Goal: Navigation & Orientation: Find specific page/section

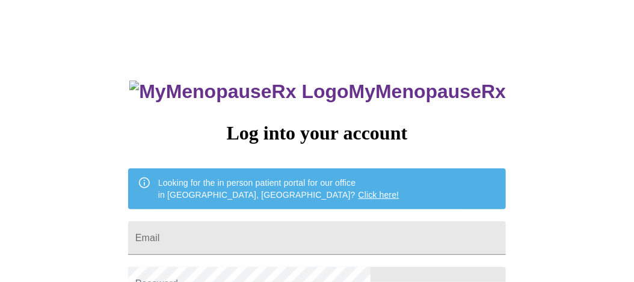
scroll to position [120, 0]
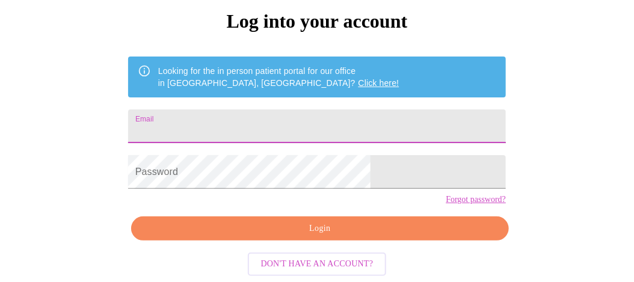
click at [251, 110] on input "Email" at bounding box center [317, 127] width 378 height 34
type input "[EMAIL_ADDRESS][DOMAIN_NAME]"
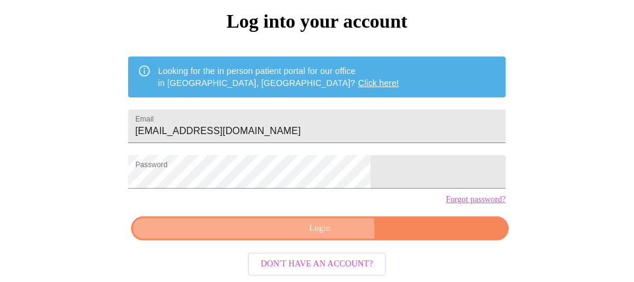
click at [311, 237] on span "Login" at bounding box center [320, 229] width 350 height 15
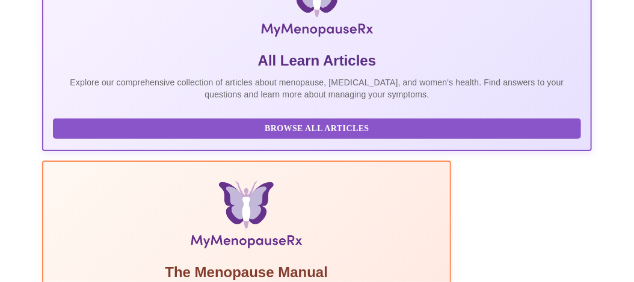
scroll to position [1, 0]
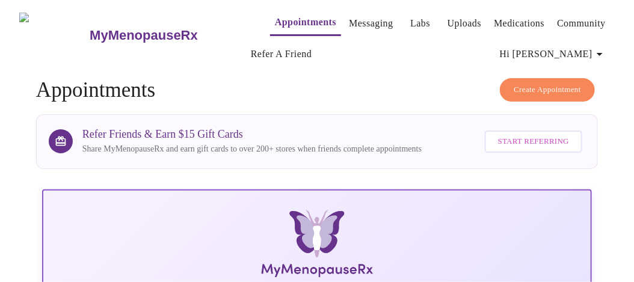
click at [349, 23] on link "Messaging" at bounding box center [371, 23] width 44 height 17
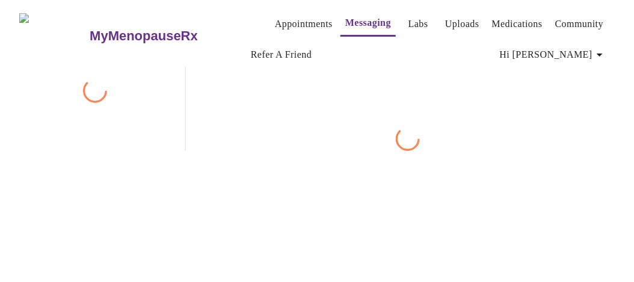
scroll to position [61, 0]
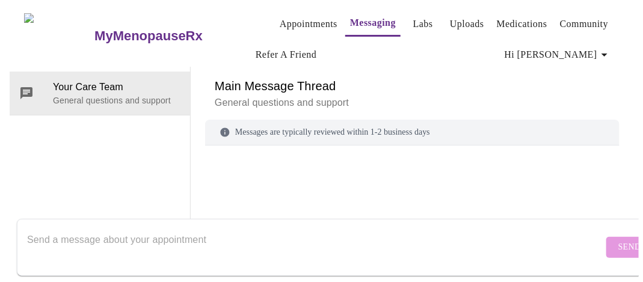
scroll to position [1, 0]
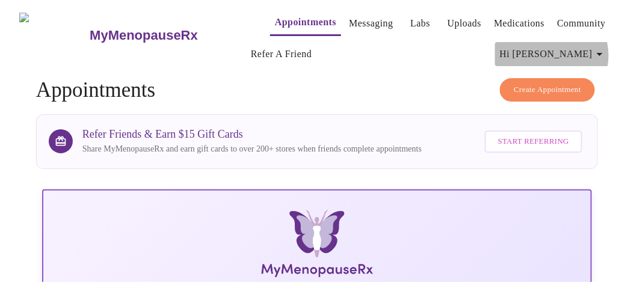
click at [603, 51] on icon "button" at bounding box center [600, 54] width 14 height 14
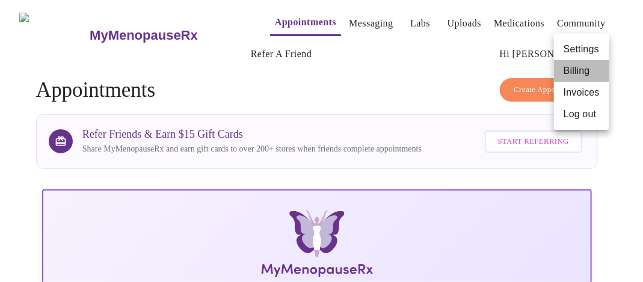
click at [575, 71] on li "Billing" at bounding box center [581, 71] width 55 height 22
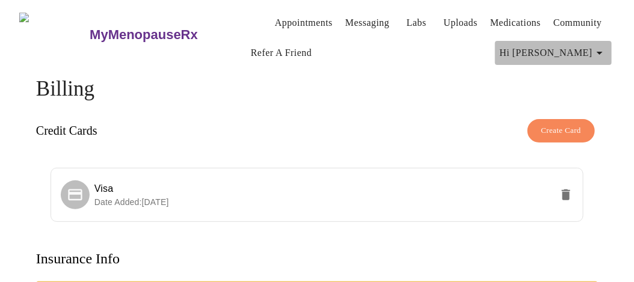
click at [606, 50] on icon "button" at bounding box center [600, 53] width 14 height 14
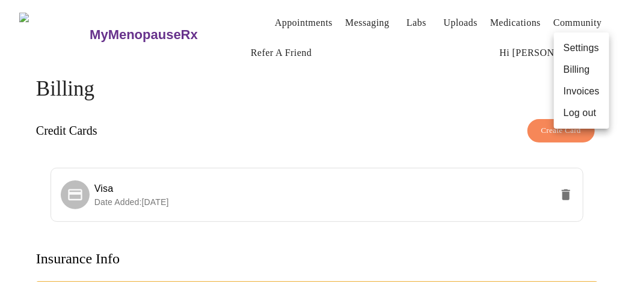
click at [495, 17] on div at bounding box center [321, 141] width 643 height 282
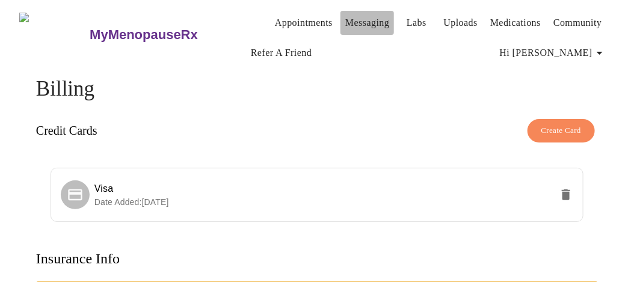
click at [362, 20] on link "Messaging" at bounding box center [368, 22] width 44 height 17
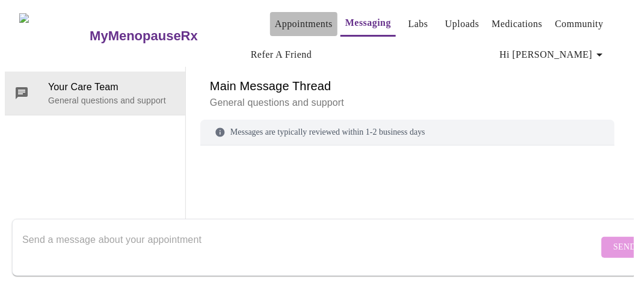
click at [275, 18] on link "Appointments" at bounding box center [304, 24] width 58 height 17
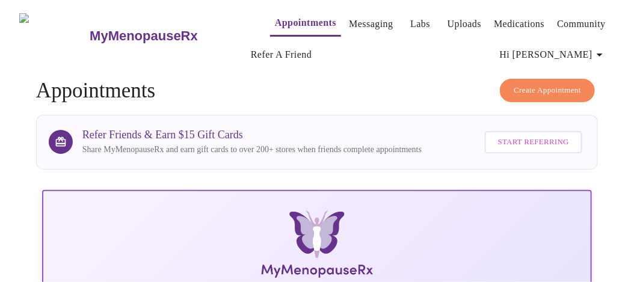
scroll to position [181, 0]
